Goal: Information Seeking & Learning: Learn about a topic

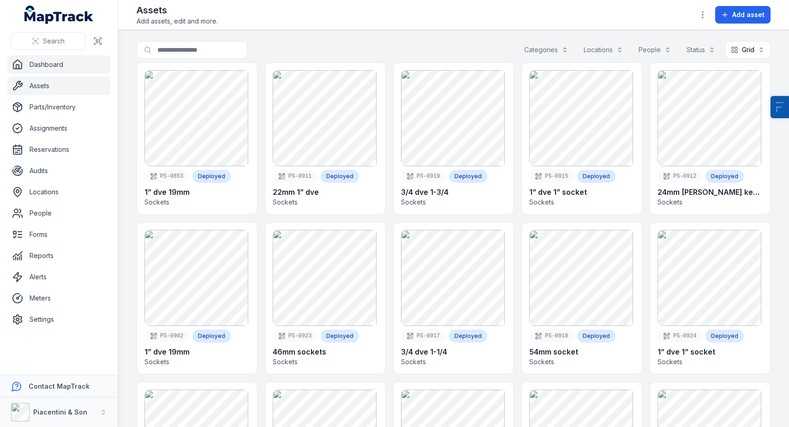
click at [52, 67] on link "Dashboard" at bounding box center [58, 64] width 103 height 18
click at [536, 49] on div "Categories" at bounding box center [546, 50] width 56 height 18
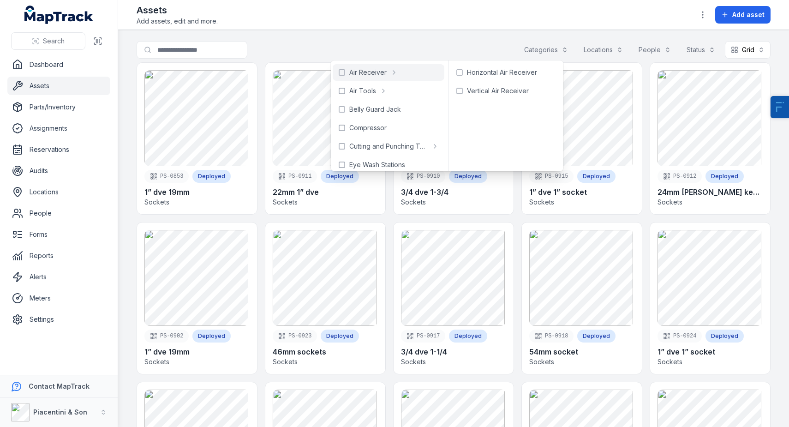
click at [394, 36] on main "Search for assets Categories Locations People Status Grid **** PS-0853 Deployed…" at bounding box center [453, 228] width 671 height 397
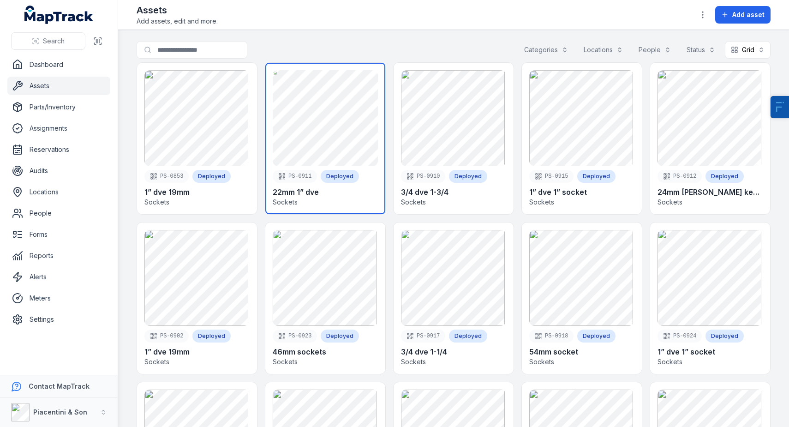
click at [337, 84] on link at bounding box center [325, 138] width 120 height 151
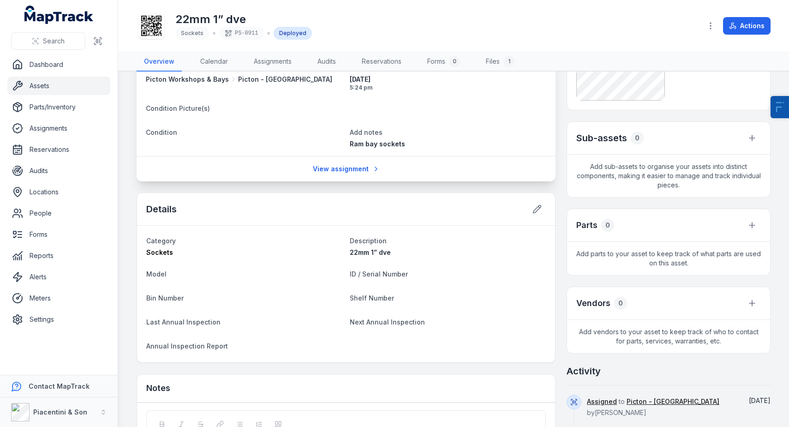
scroll to position [215, 0]
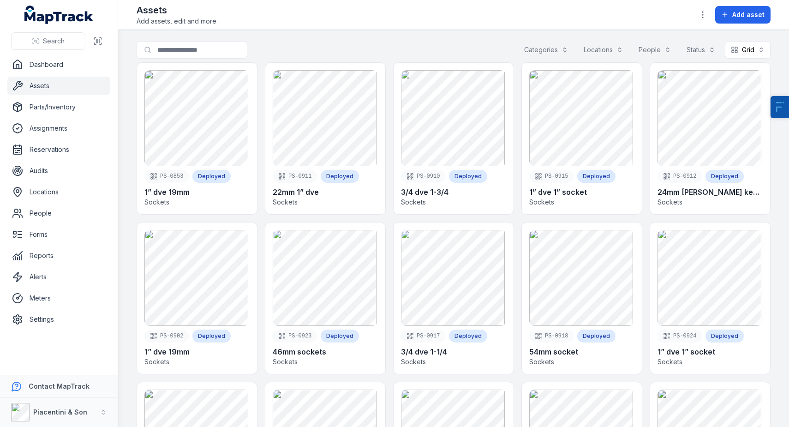
click at [545, 53] on div "Categories" at bounding box center [546, 50] width 56 height 18
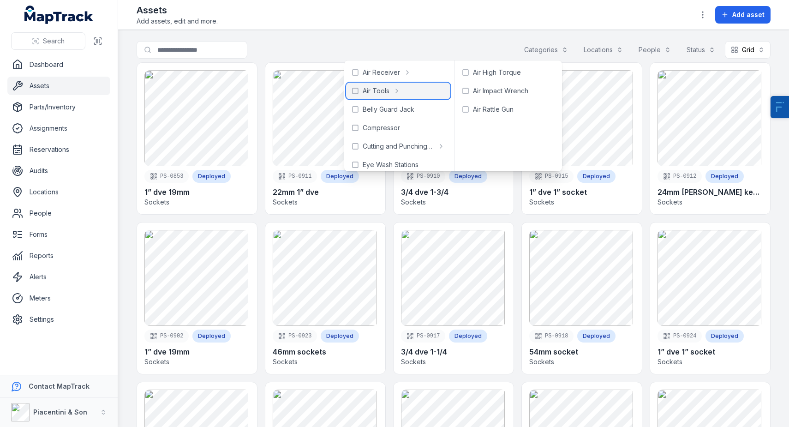
click at [383, 92] on span "Air Tools" at bounding box center [376, 90] width 27 height 9
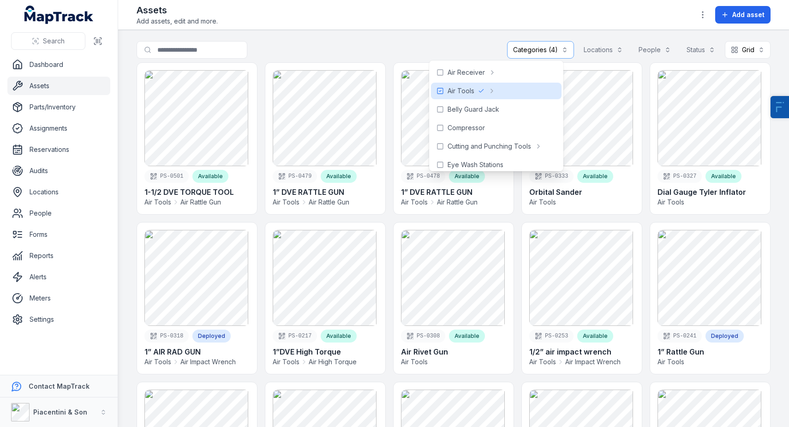
click at [413, 21] on div "Assets Add assets, edit and more. Add asset" at bounding box center [454, 15] width 634 height 22
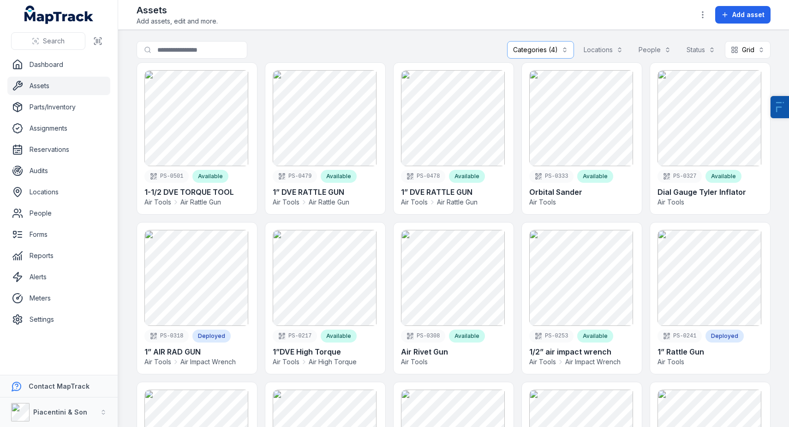
click at [536, 51] on div "Categories (4)" at bounding box center [540, 50] width 67 height 18
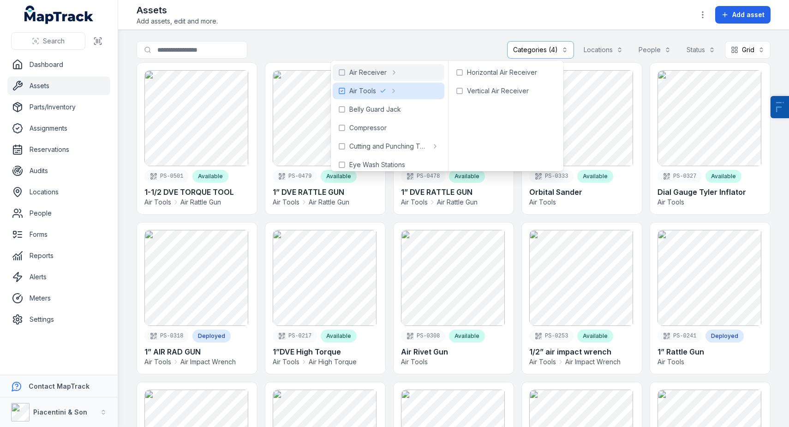
click at [404, 26] on header "Toggle Navigation Assets Add assets, edit and more. Add asset" at bounding box center [453, 15] width 671 height 30
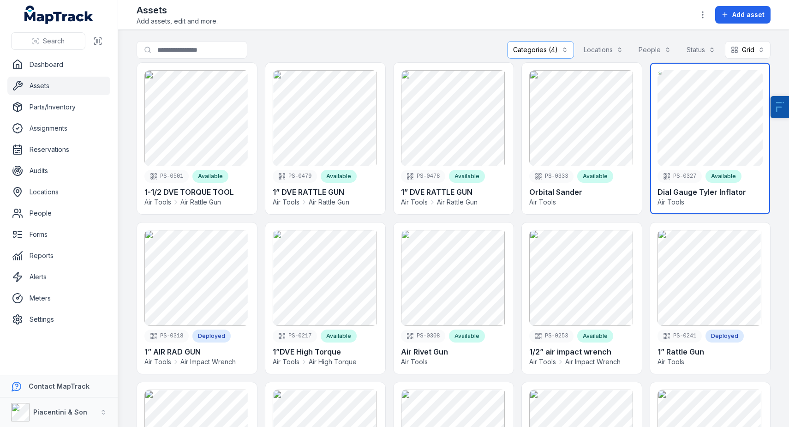
click at [703, 129] on link at bounding box center [710, 138] width 120 height 151
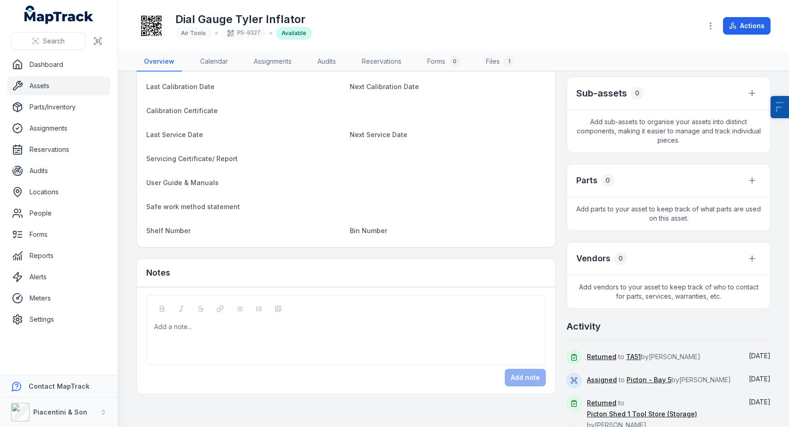
scroll to position [274, 0]
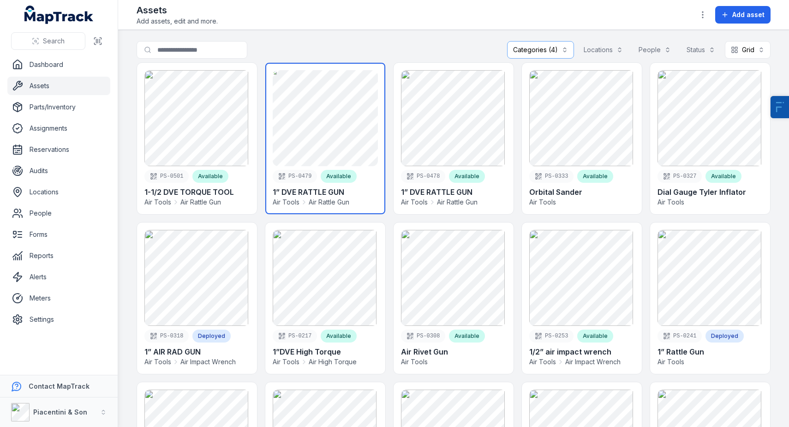
click at [318, 121] on link at bounding box center [325, 138] width 120 height 151
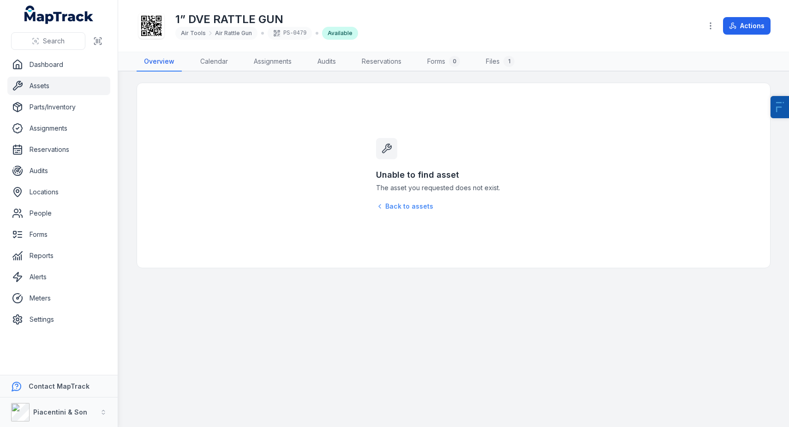
click at [402, 206] on link "Back to assets" at bounding box center [404, 206] width 57 height 9
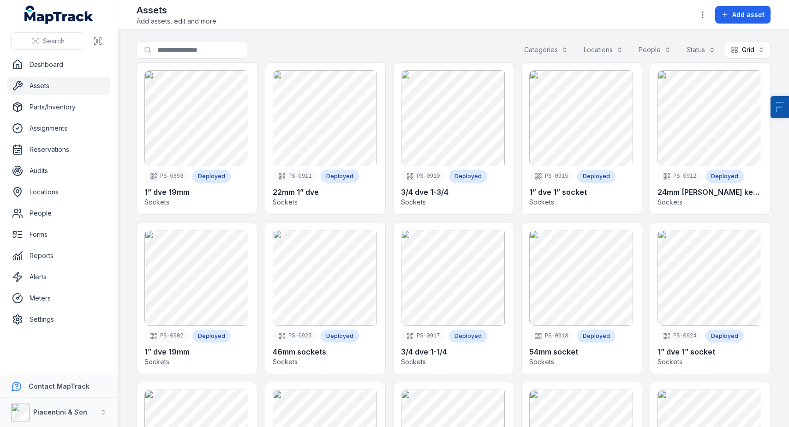
click at [534, 52] on div "Categories" at bounding box center [546, 50] width 56 height 18
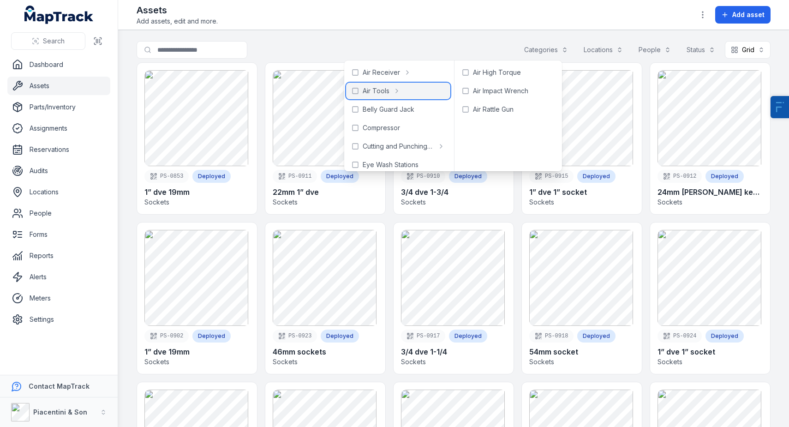
click at [390, 93] on div "Air Tools" at bounding box center [398, 91] width 104 height 17
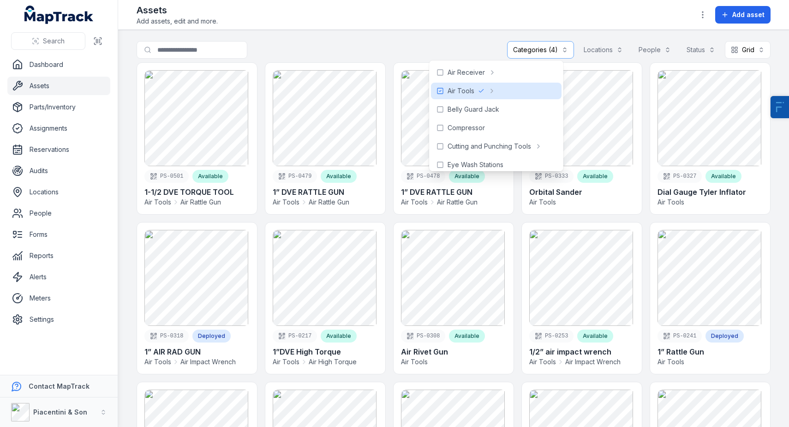
click at [427, 36] on main "**********" at bounding box center [453, 228] width 671 height 397
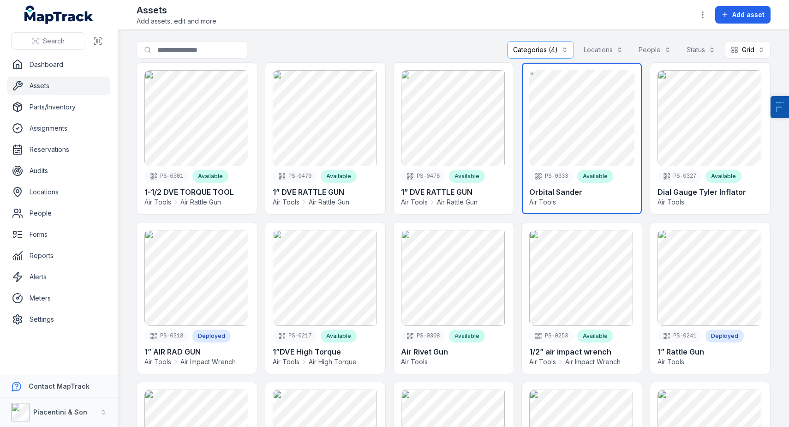
click at [579, 120] on link at bounding box center [582, 138] width 120 height 151
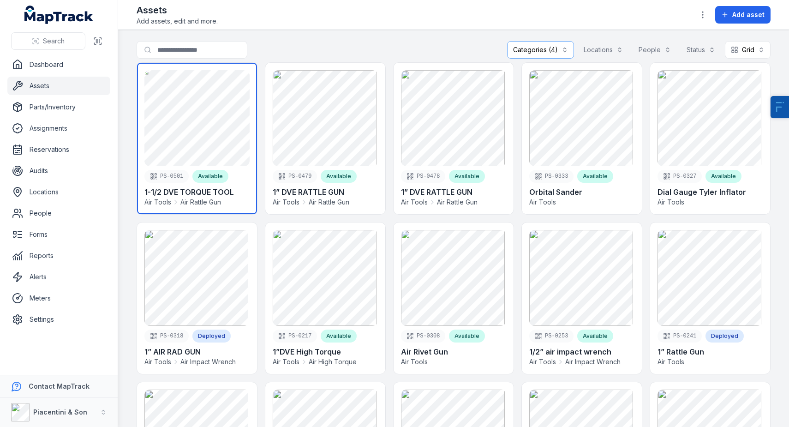
click at [195, 151] on link at bounding box center [197, 138] width 120 height 151
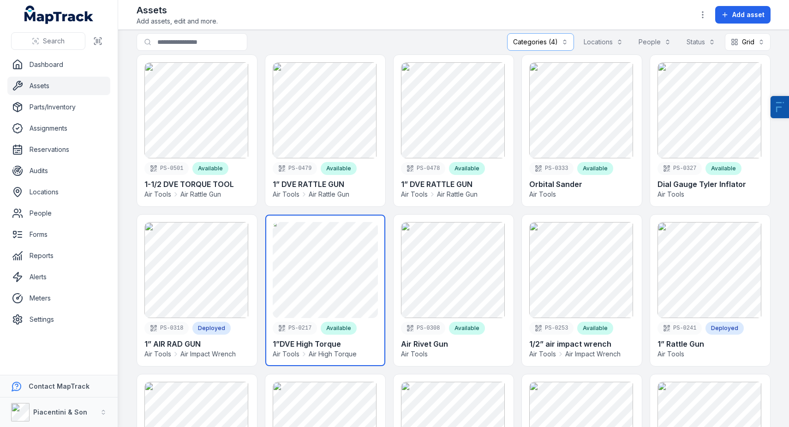
scroll to position [8, 0]
click at [301, 245] on link at bounding box center [325, 290] width 120 height 151
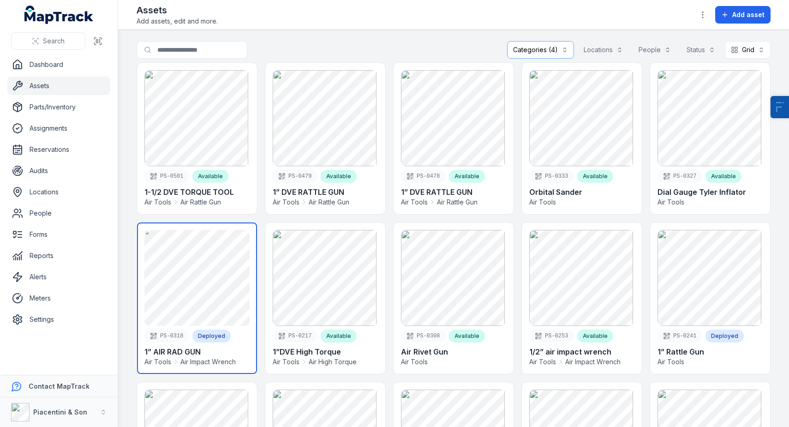
click at [194, 302] on link at bounding box center [197, 297] width 120 height 151
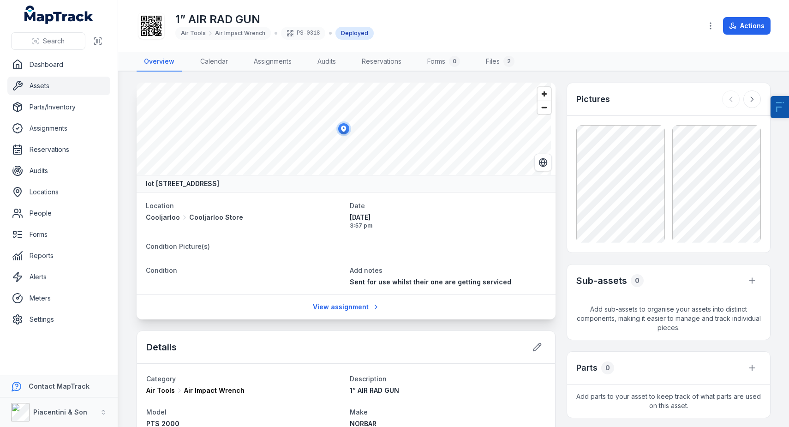
click at [427, 284] on span "Sent for use whilst their one are getting serviced" at bounding box center [431, 282] width 162 height 8
click at [444, 249] on dt "Condition Picture(s)" at bounding box center [346, 245] width 401 height 11
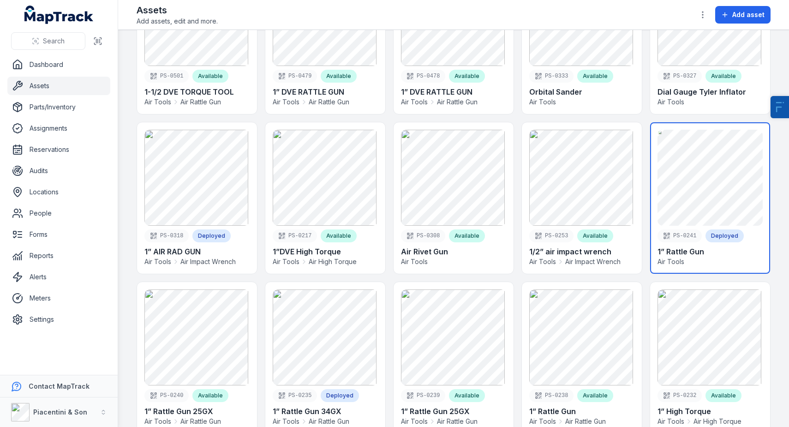
scroll to position [102, 0]
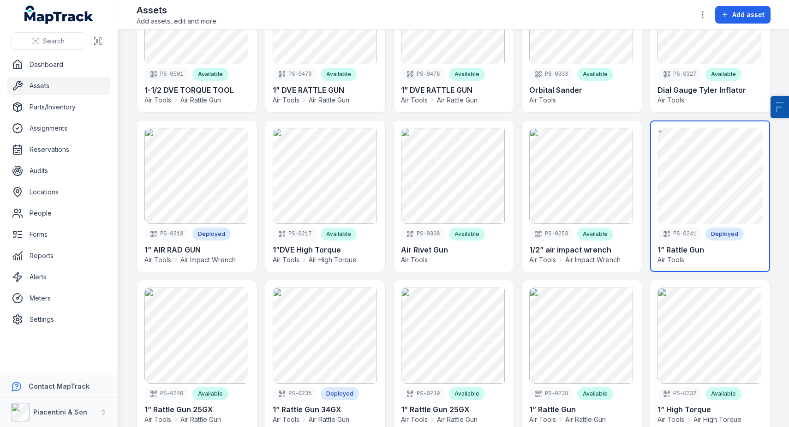
click at [691, 171] on link at bounding box center [710, 195] width 120 height 151
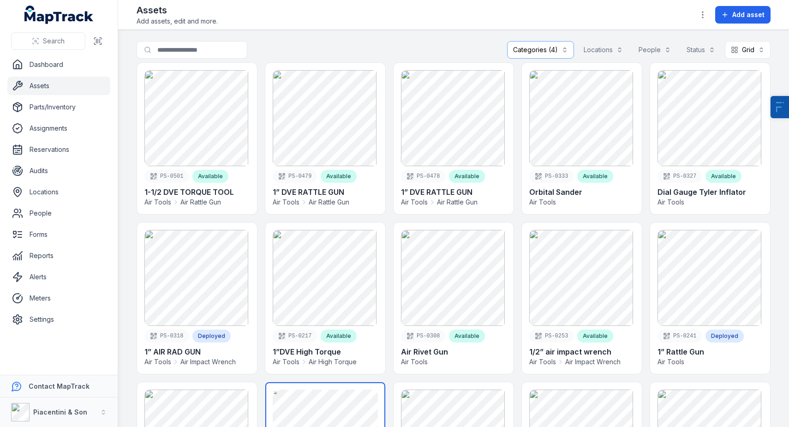
scroll to position [313, 0]
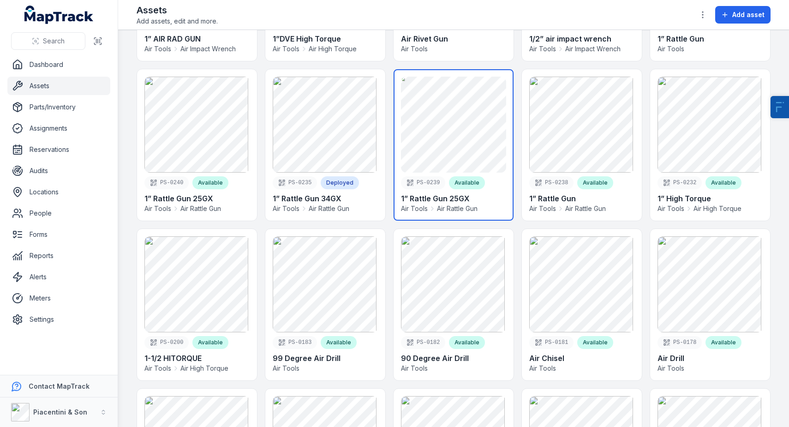
click at [469, 153] on link at bounding box center [454, 144] width 120 height 151
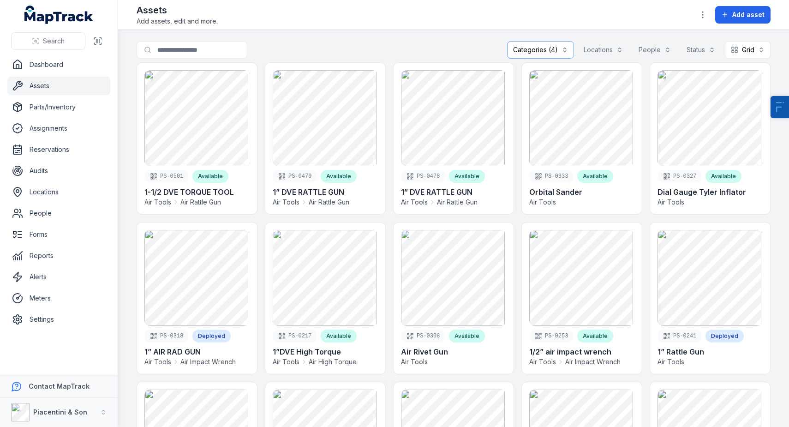
click at [543, 47] on div "Categories (4)" at bounding box center [540, 50] width 67 height 18
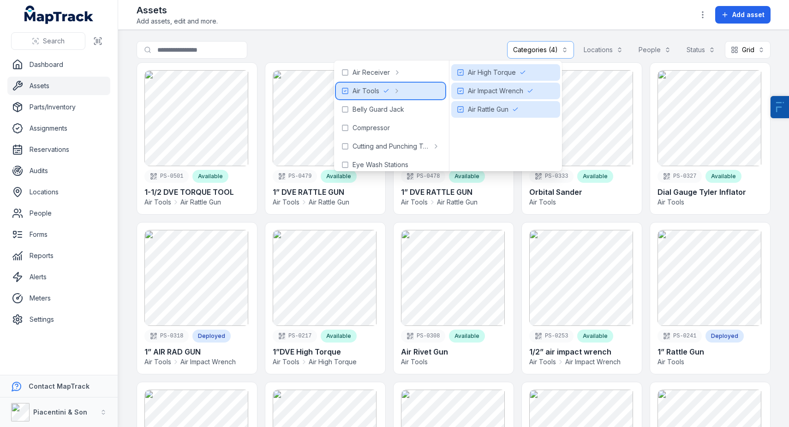
click at [372, 89] on span "Air Tools" at bounding box center [366, 90] width 27 height 9
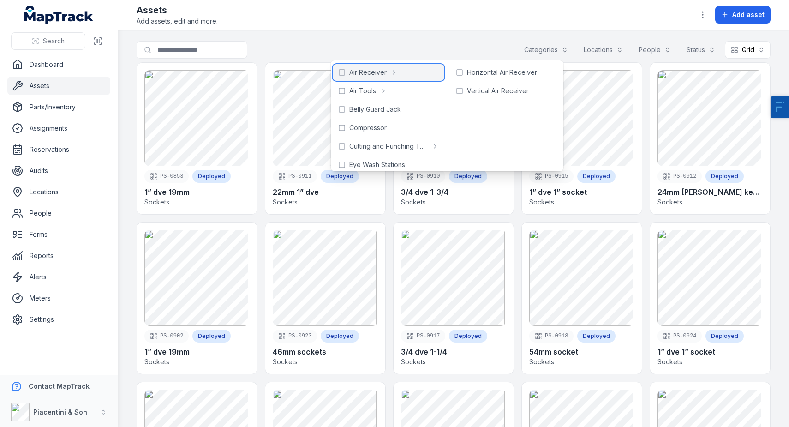
click at [381, 70] on span "Air Receiver" at bounding box center [367, 72] width 37 height 9
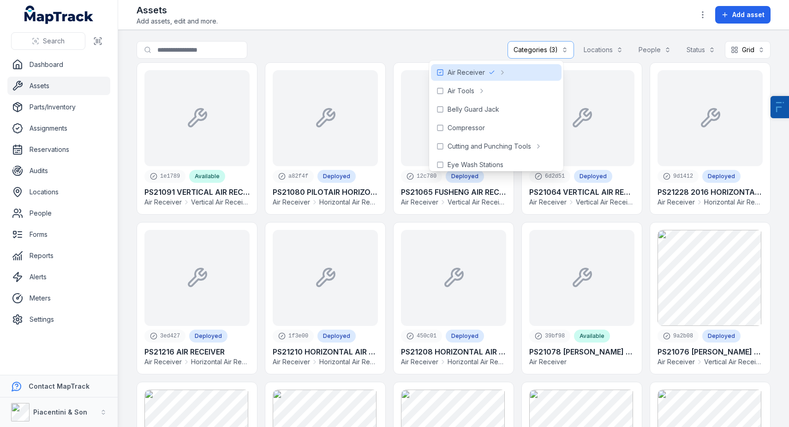
click at [406, 34] on main "**********" at bounding box center [453, 228] width 671 height 397
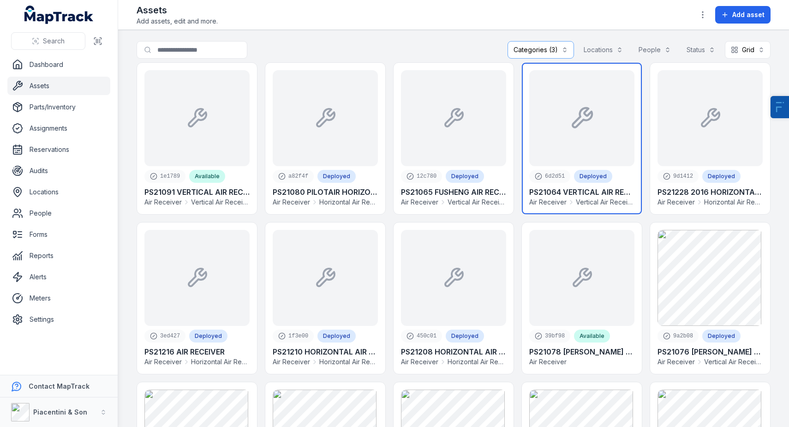
scroll to position [133, 0]
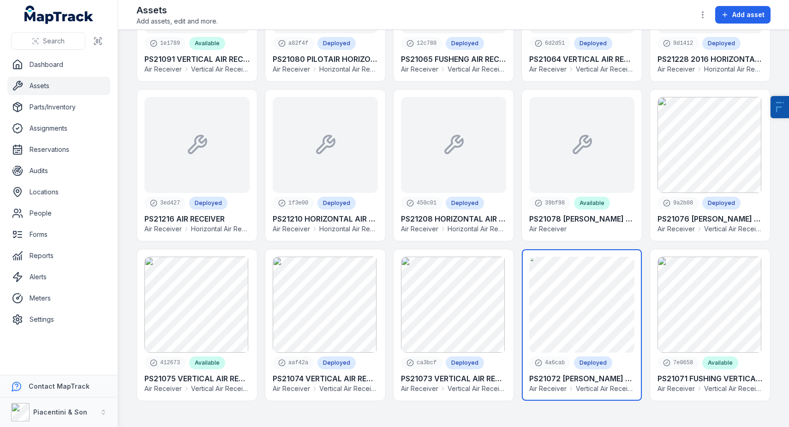
click at [585, 315] on link at bounding box center [582, 324] width 120 height 151
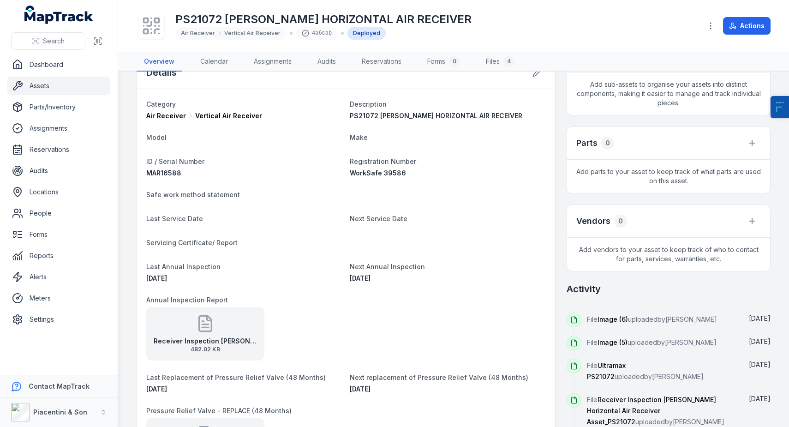
scroll to position [271, 0]
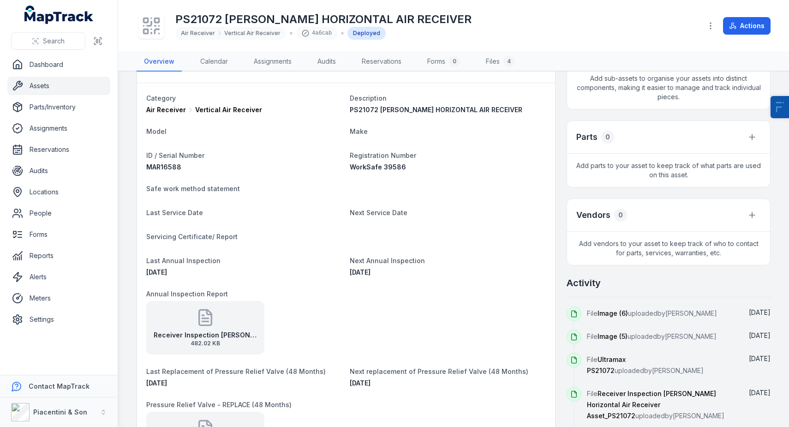
click at [217, 328] on div "Receiver Inspection [PERSON_NAME] Horizontal Air Receiver Asset_PS21072 482.02 …" at bounding box center [205, 328] width 118 height 54
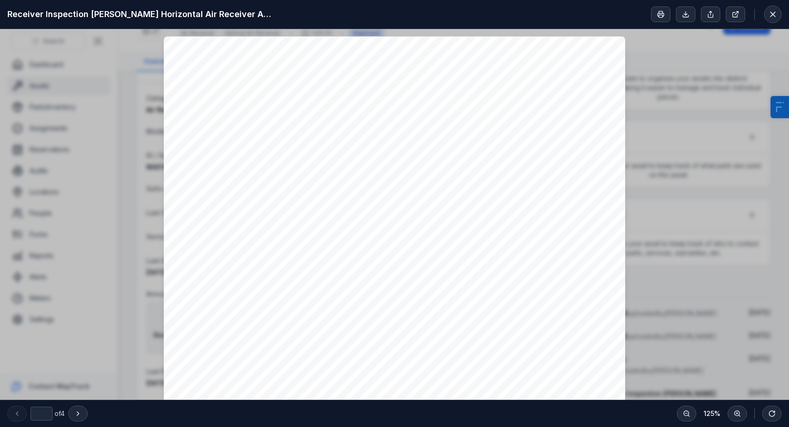
click at [782, 12] on div "Receiver Inspection [PERSON_NAME] Horizontal Air Receiver Asset_PS21072" at bounding box center [394, 14] width 789 height 29
click at [777, 13] on icon at bounding box center [772, 14] width 9 height 9
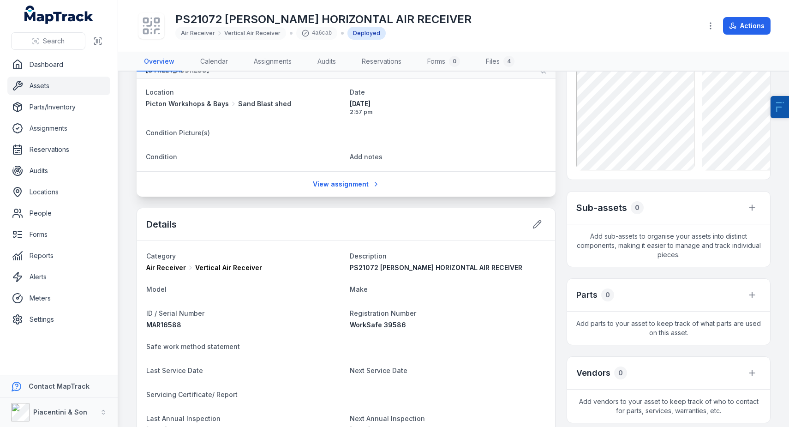
scroll to position [0, 0]
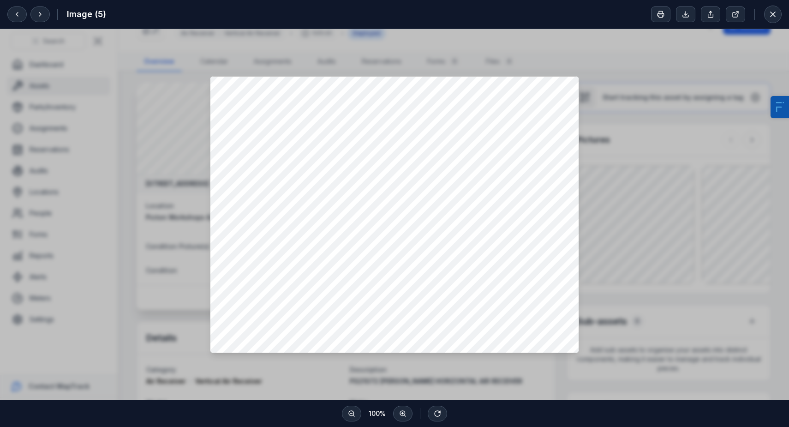
click at [738, 271] on div at bounding box center [394, 214] width 789 height 371
click at [775, 16] on icon at bounding box center [773, 14] width 5 height 5
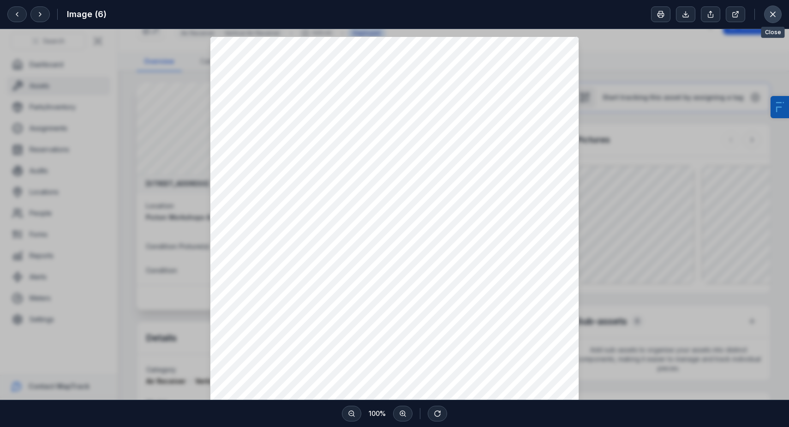
click at [772, 15] on icon at bounding box center [773, 14] width 5 height 5
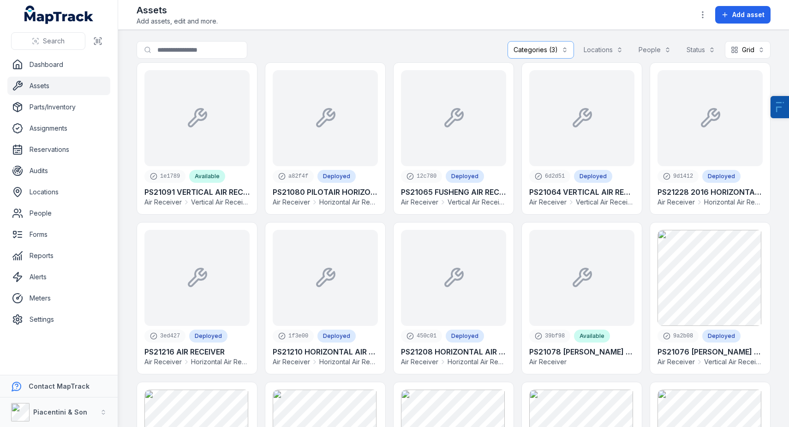
click at [44, 91] on link "Assets" at bounding box center [58, 86] width 103 height 18
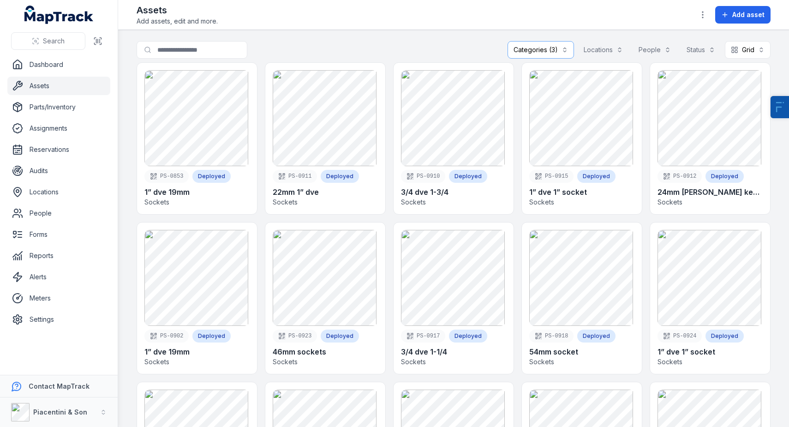
click at [546, 54] on div "Categories (3)" at bounding box center [541, 50] width 66 height 18
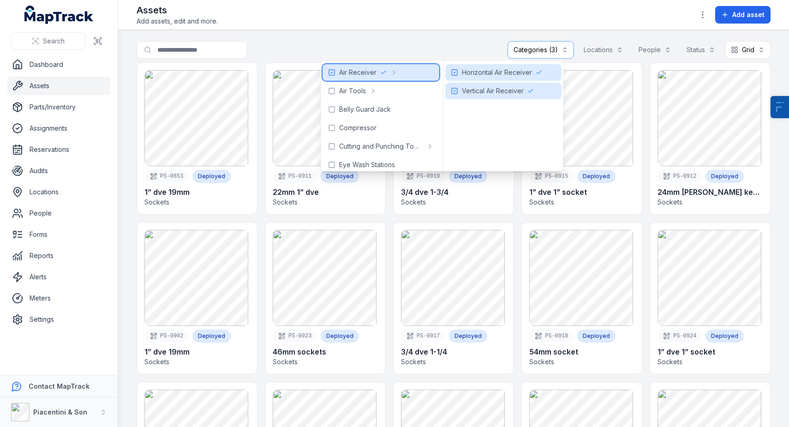
click at [357, 72] on span "Air Receiver" at bounding box center [357, 72] width 37 height 9
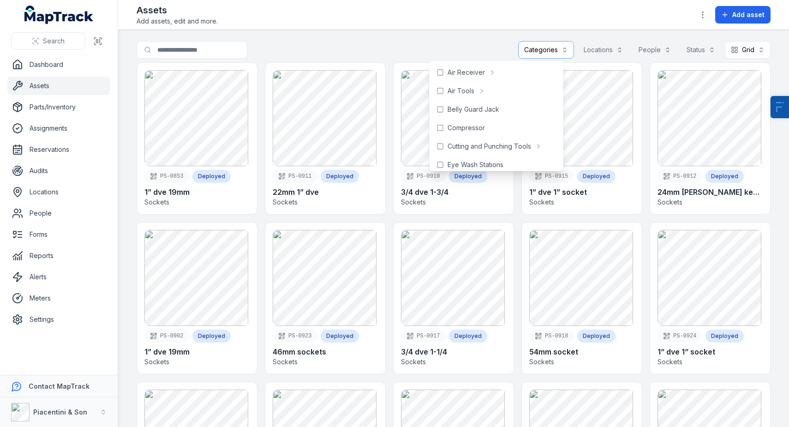
click at [441, 33] on main "Search for assets Categories Locations People Status Grid **** PS-0853 Deployed…" at bounding box center [453, 228] width 671 height 397
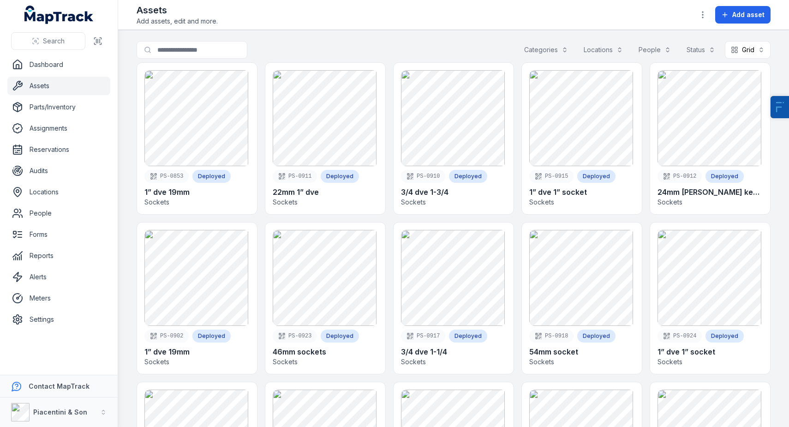
click at [539, 49] on div "Categories" at bounding box center [546, 50] width 56 height 18
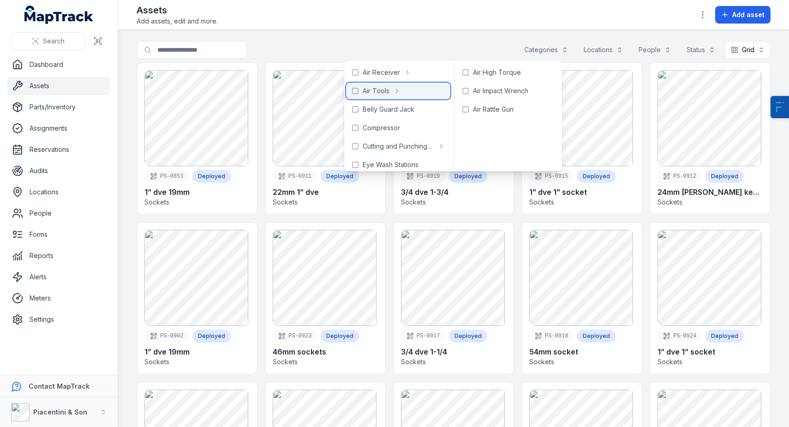
click at [367, 91] on span "Air Tools" at bounding box center [376, 90] width 27 height 9
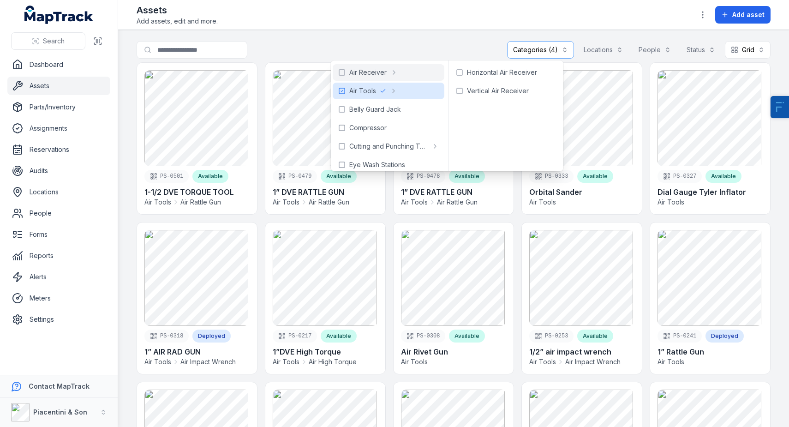
click at [387, 47] on div "**********" at bounding box center [454, 51] width 634 height 21
